Goal: Task Accomplishment & Management: Use online tool/utility

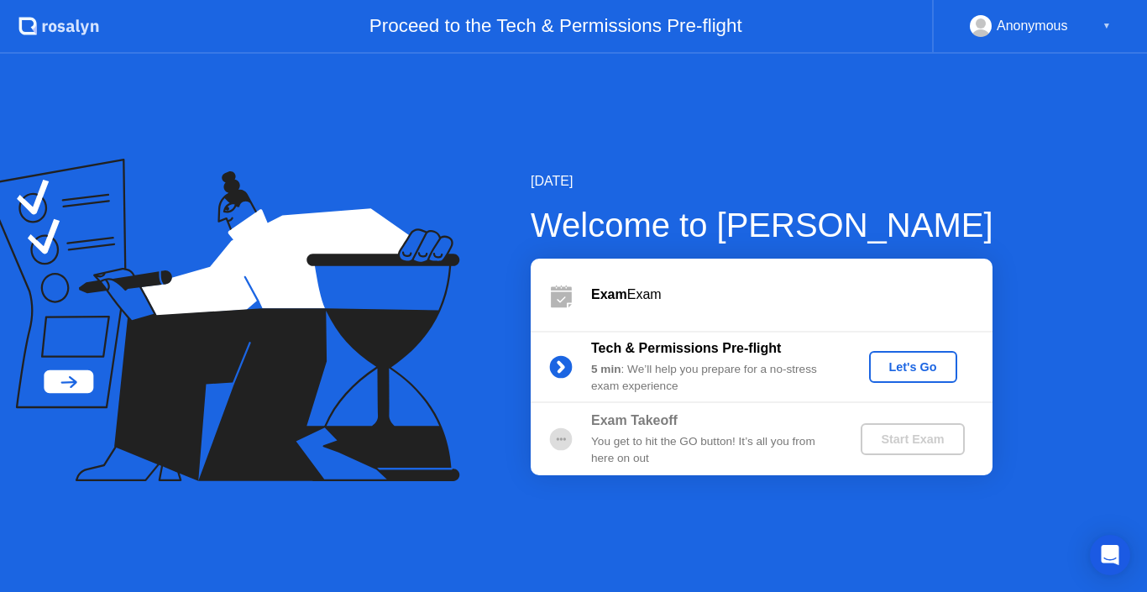
click at [890, 363] on div "Let's Go" at bounding box center [913, 366] width 75 height 13
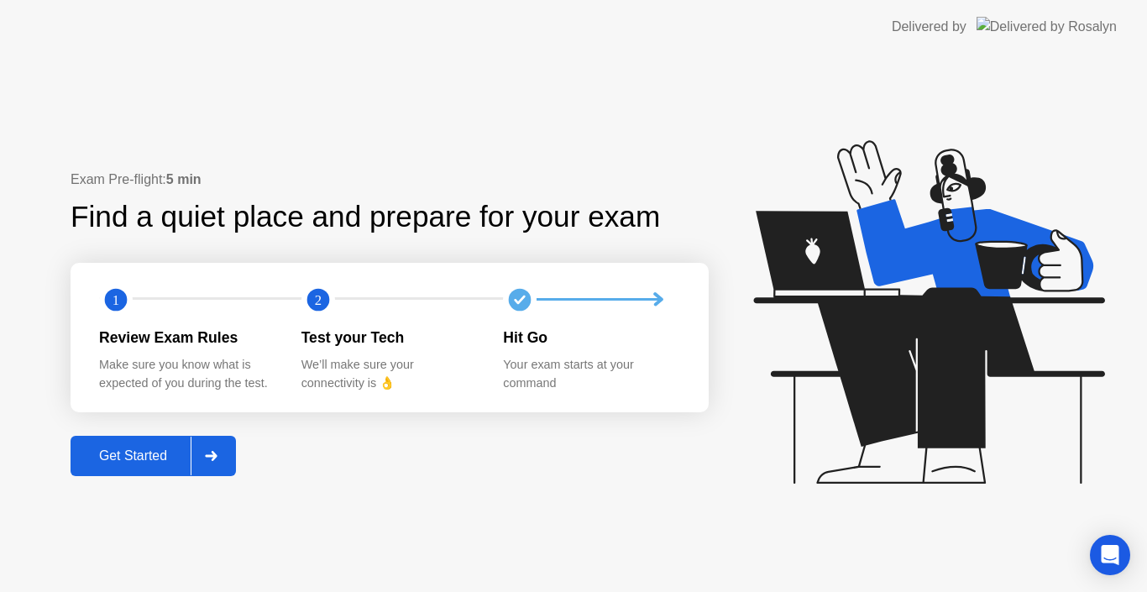
click at [133, 449] on div "Get Started" at bounding box center [133, 456] width 115 height 15
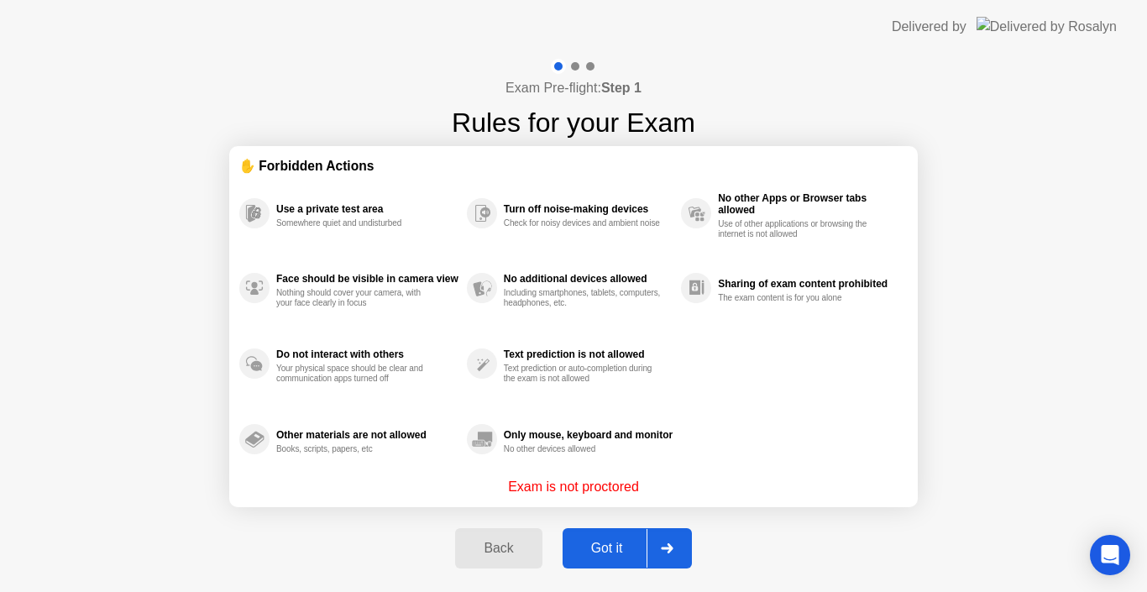
click at [586, 543] on div "Got it" at bounding box center [607, 548] width 79 height 15
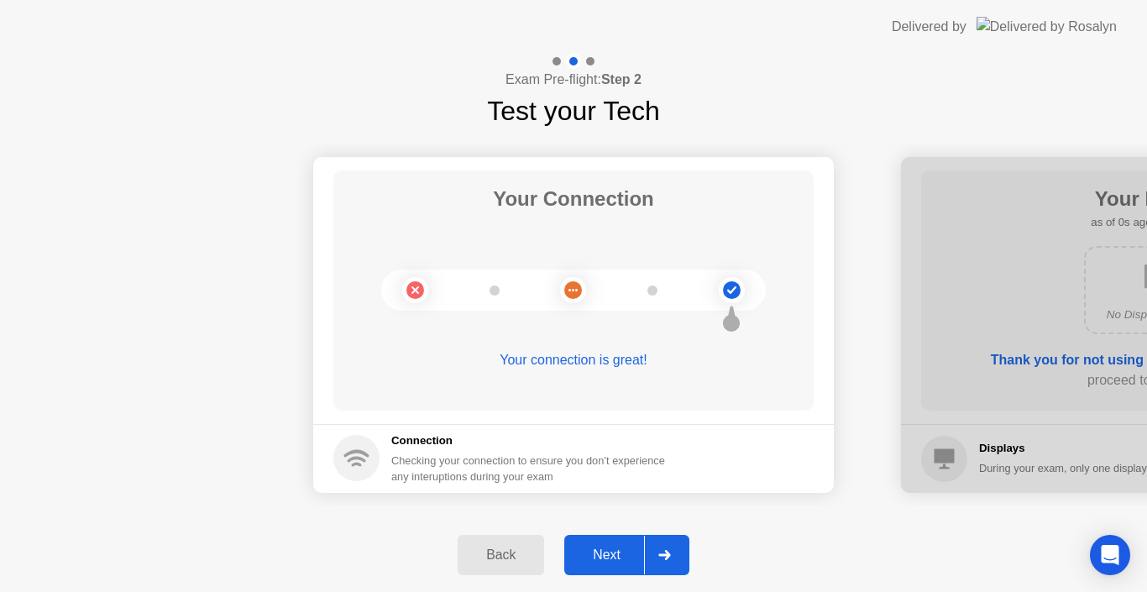
click at [586, 543] on button "Next" at bounding box center [626, 555] width 125 height 40
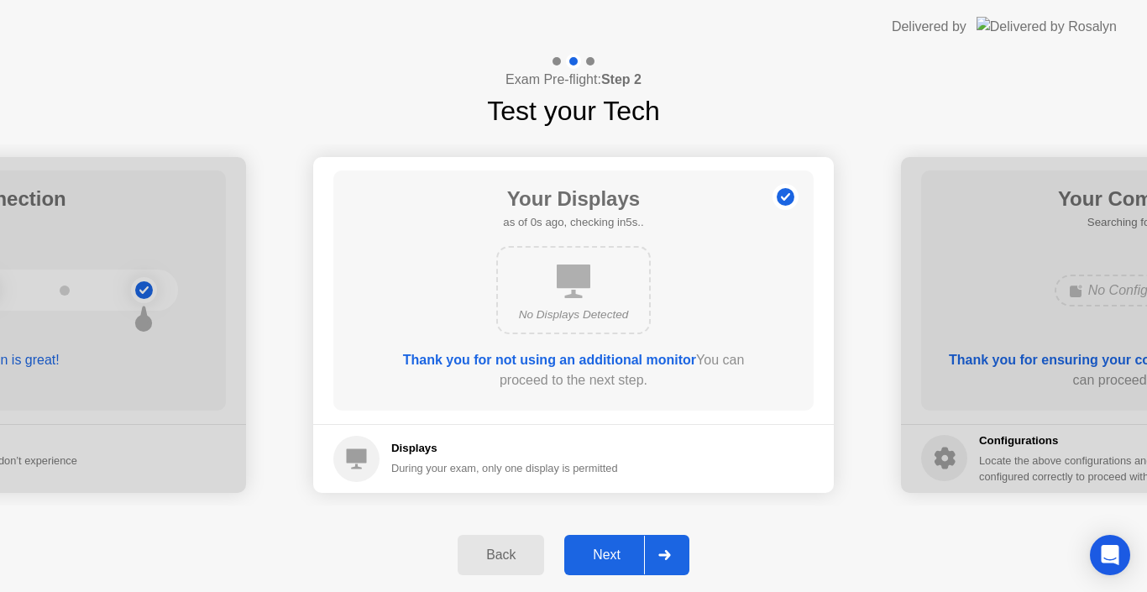
click at [586, 543] on button "Next" at bounding box center [626, 555] width 125 height 40
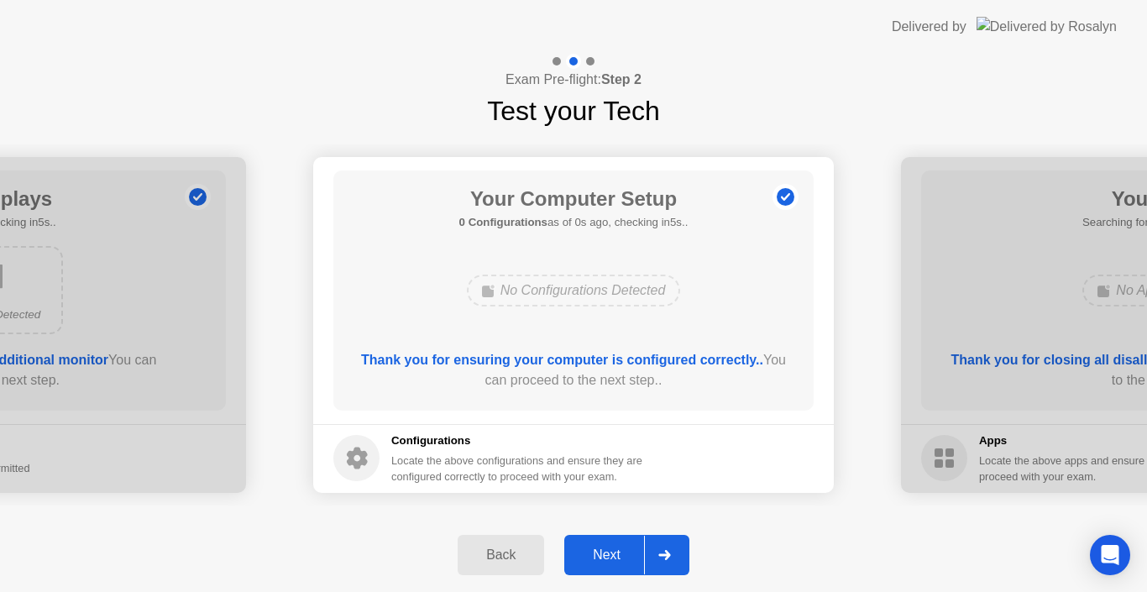
click at [586, 543] on button "Next" at bounding box center [626, 555] width 125 height 40
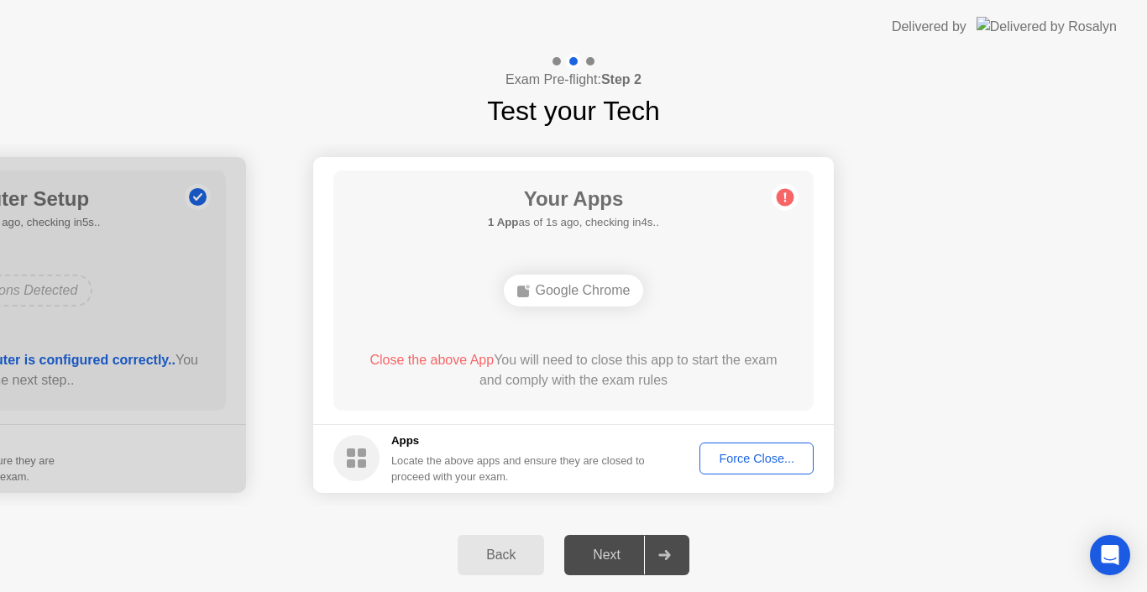
click at [744, 453] on div "Force Close..." at bounding box center [757, 458] width 102 height 13
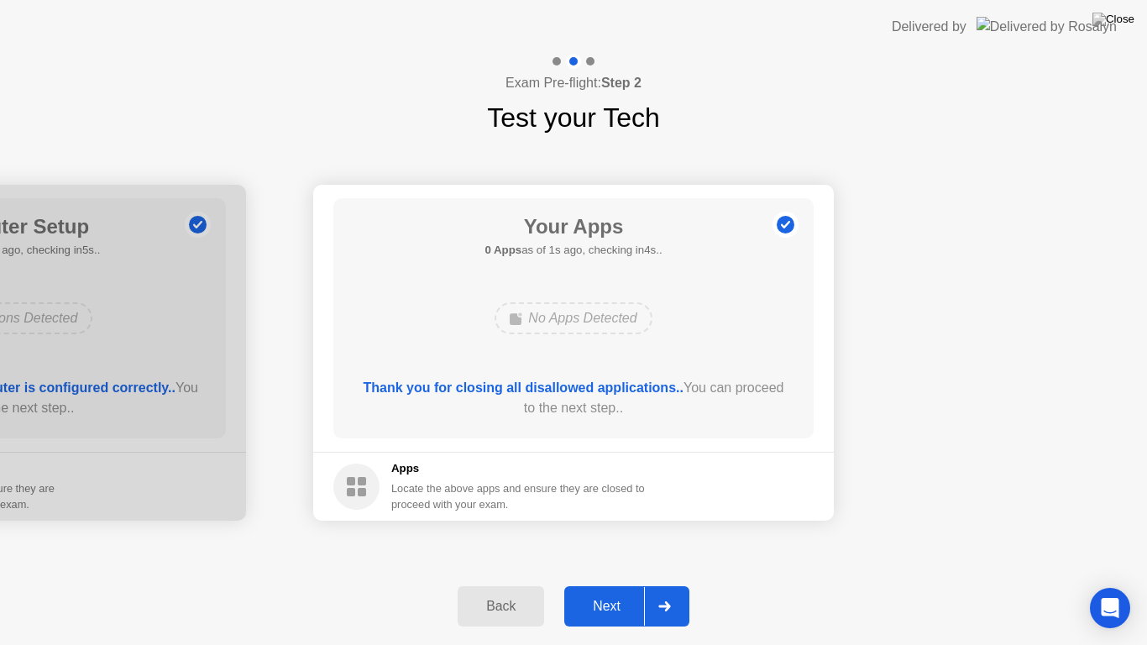
click at [593, 591] on div "Next" at bounding box center [606, 606] width 75 height 15
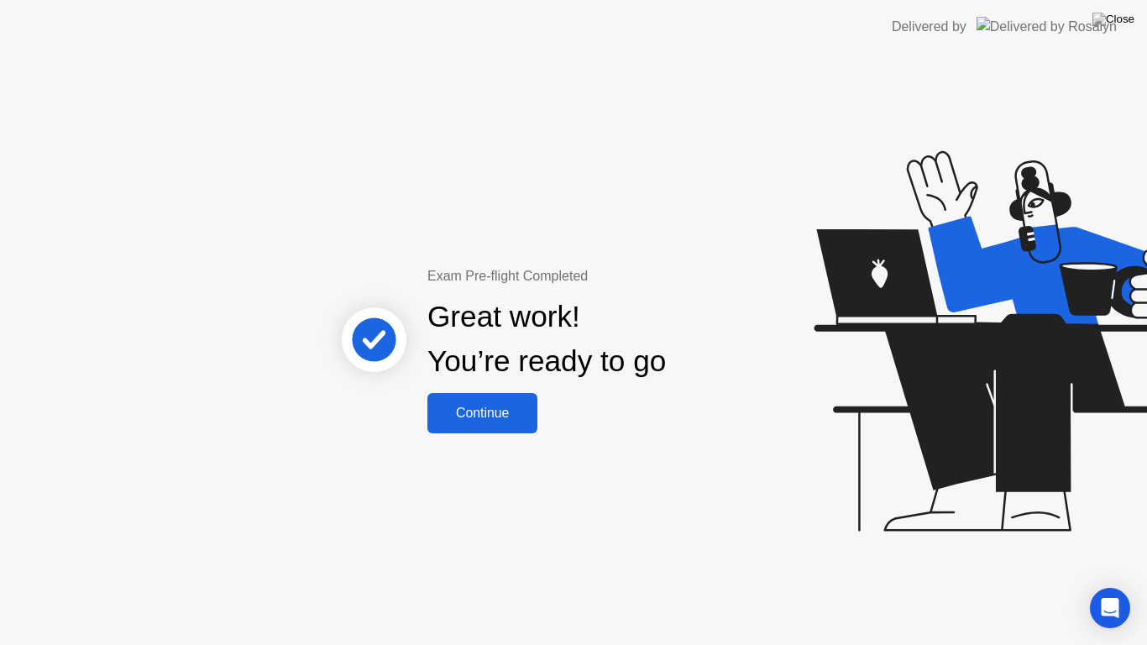
click at [490, 412] on div "Continue" at bounding box center [483, 413] width 100 height 15
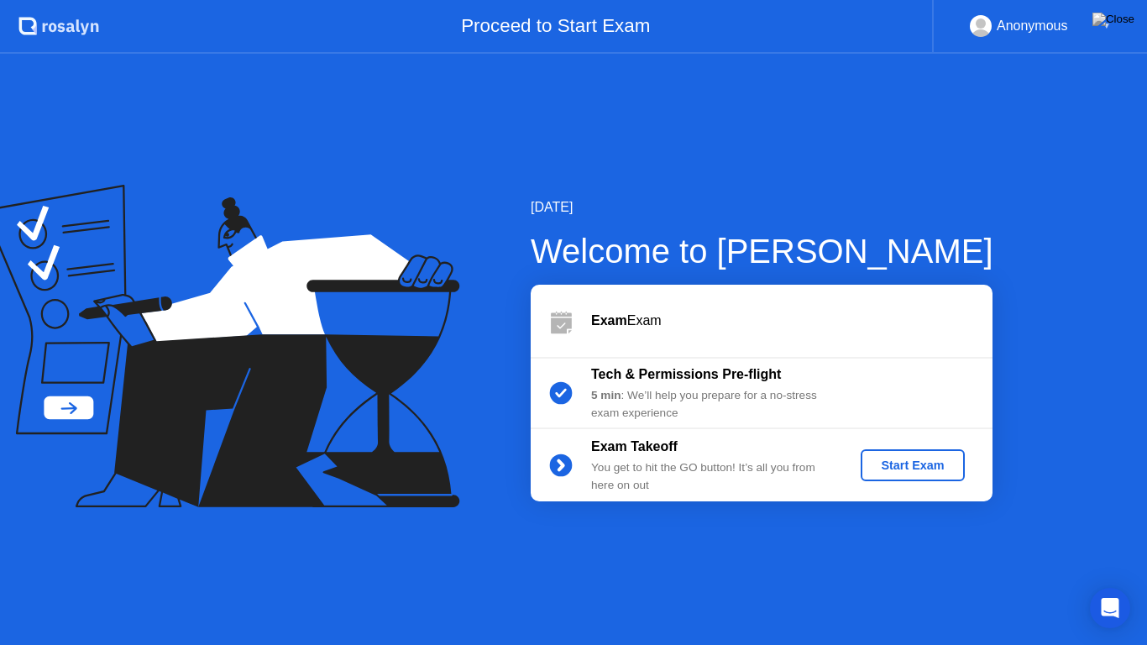
click at [893, 459] on div "Start Exam" at bounding box center [913, 465] width 90 height 13
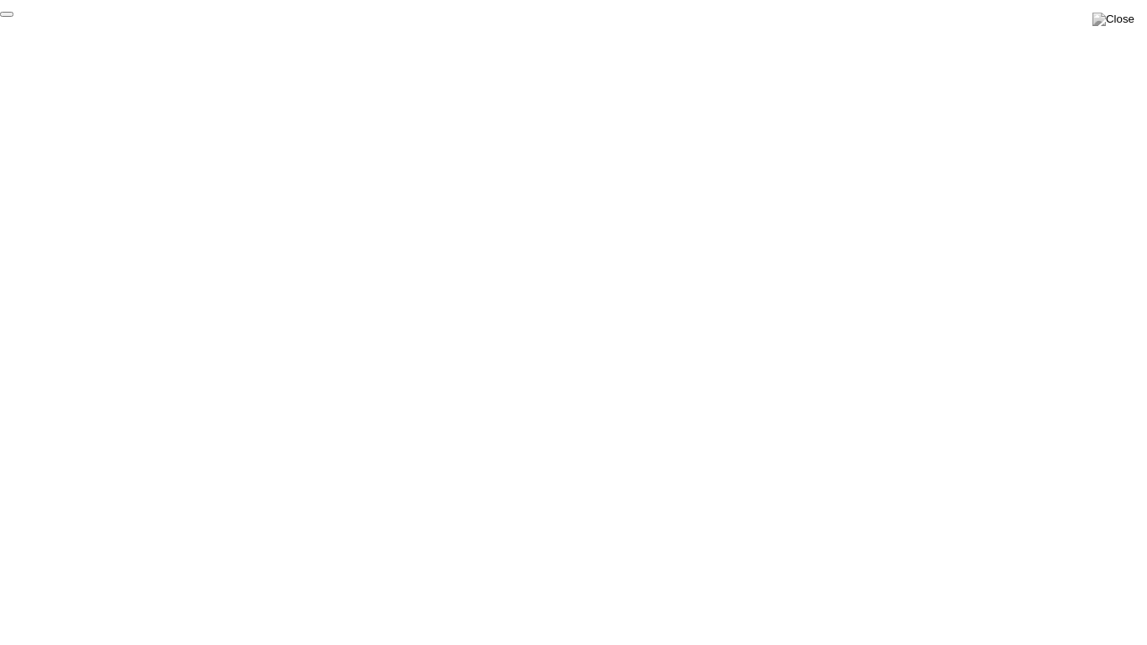
click div "End Proctoring Session"
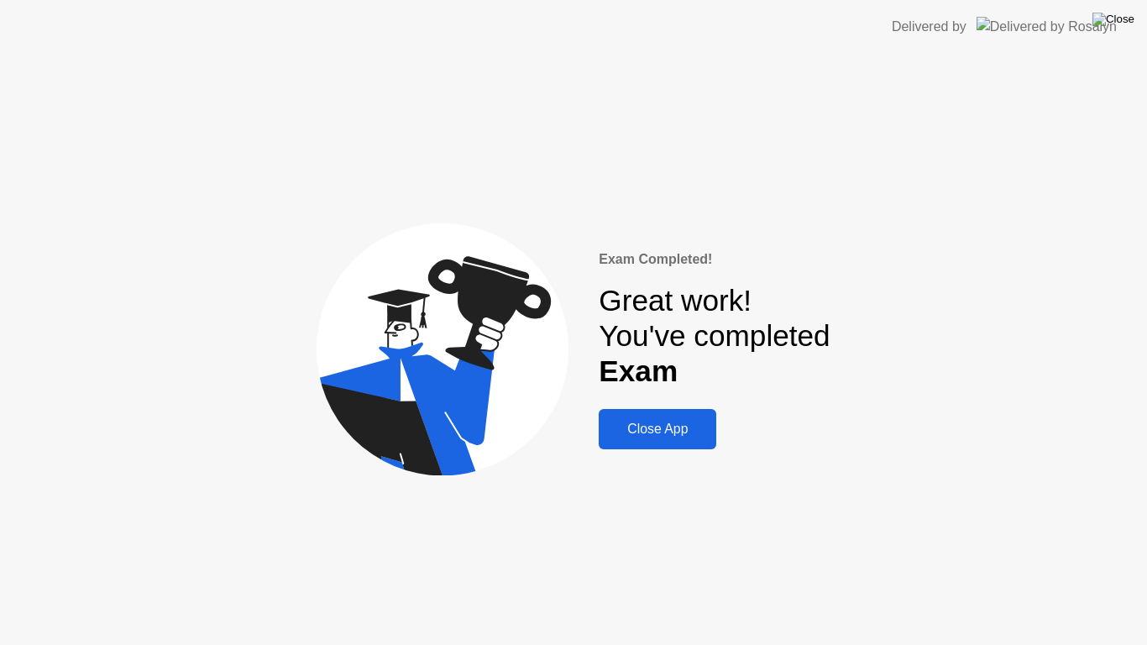
click at [1121, 24] on img at bounding box center [1114, 19] width 42 height 13
